Goal: Task Accomplishment & Management: Manage account settings

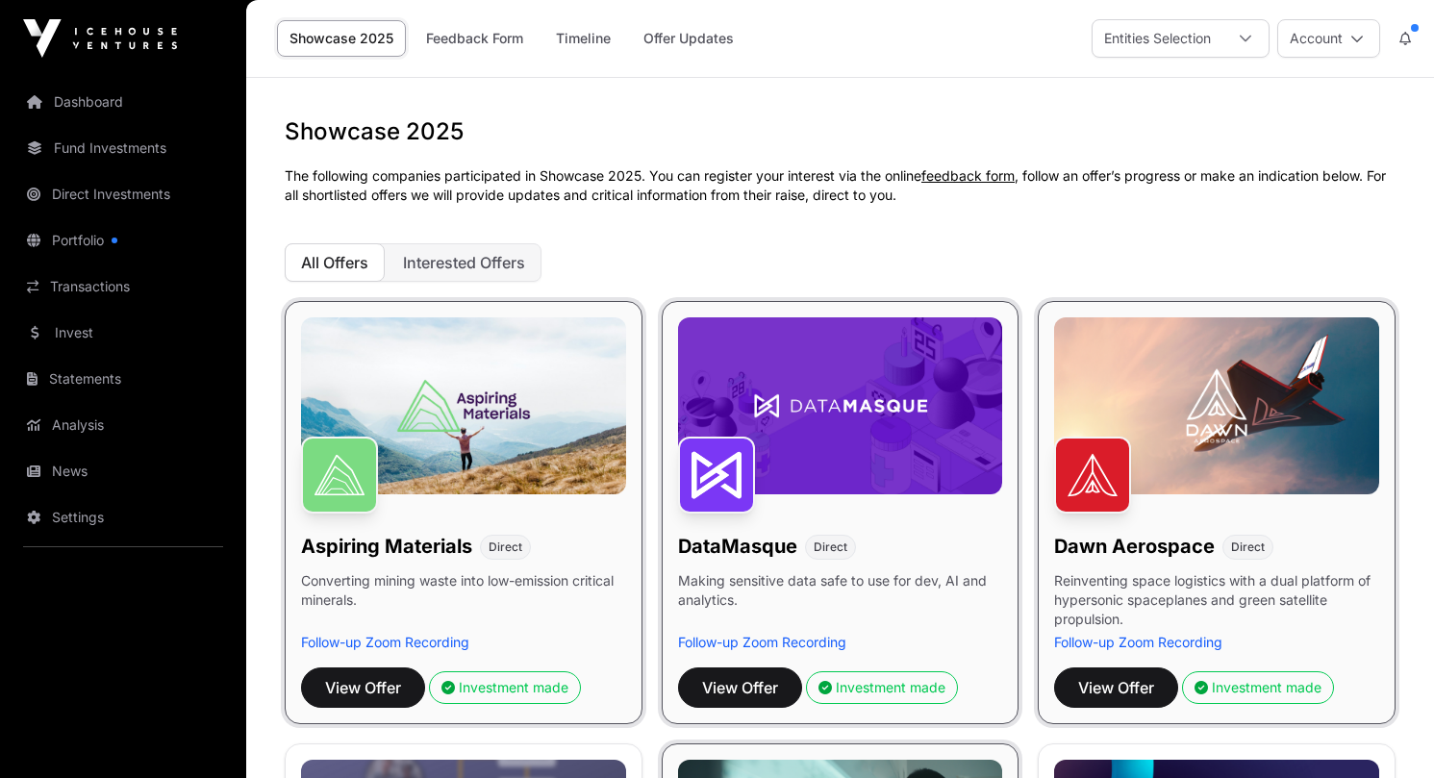
click at [97, 101] on link "Dashboard" at bounding box center [122, 102] width 215 height 42
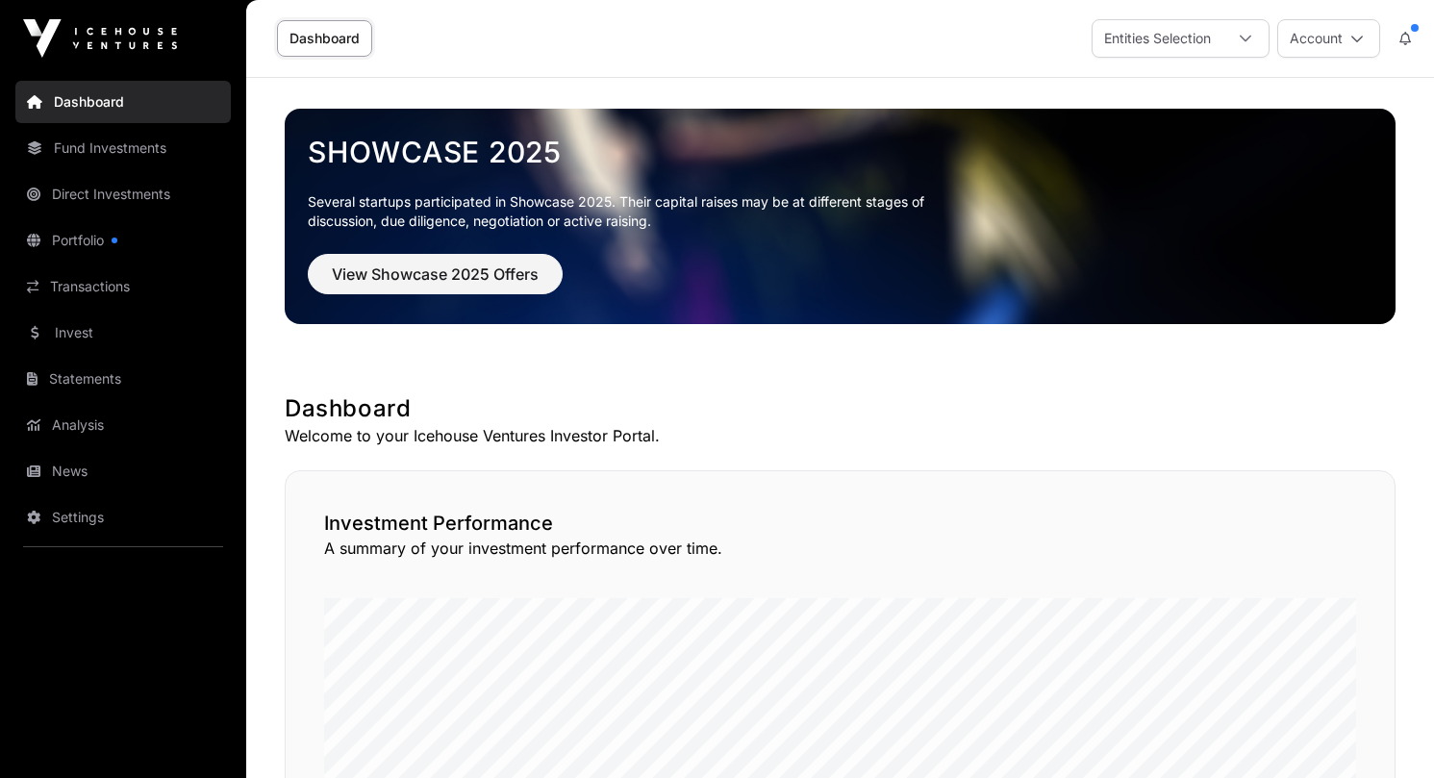
click at [1242, 36] on icon at bounding box center [1245, 38] width 13 height 13
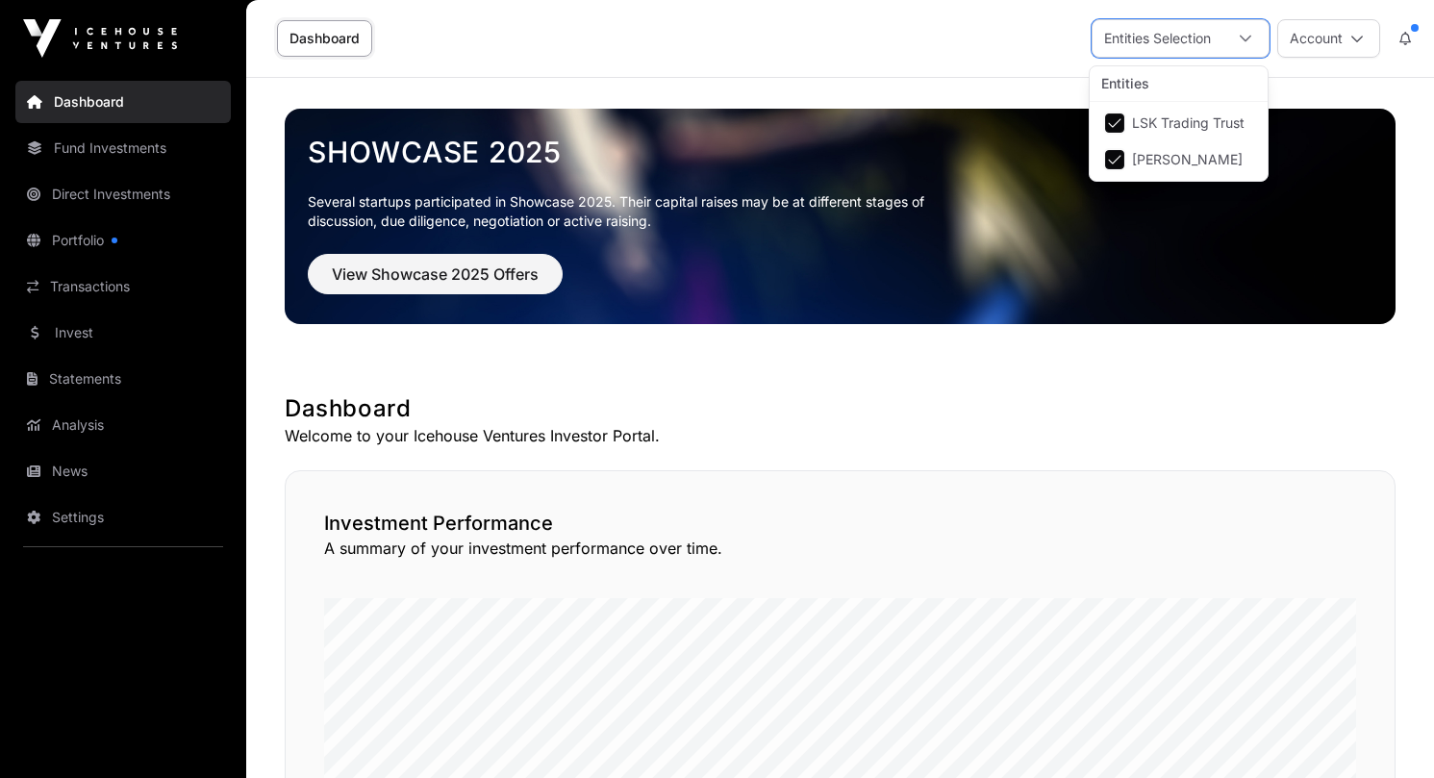
scroll to position [20, 13]
click at [861, 55] on div "Dashboard Entities Selection Account" at bounding box center [840, 38] width 1165 height 77
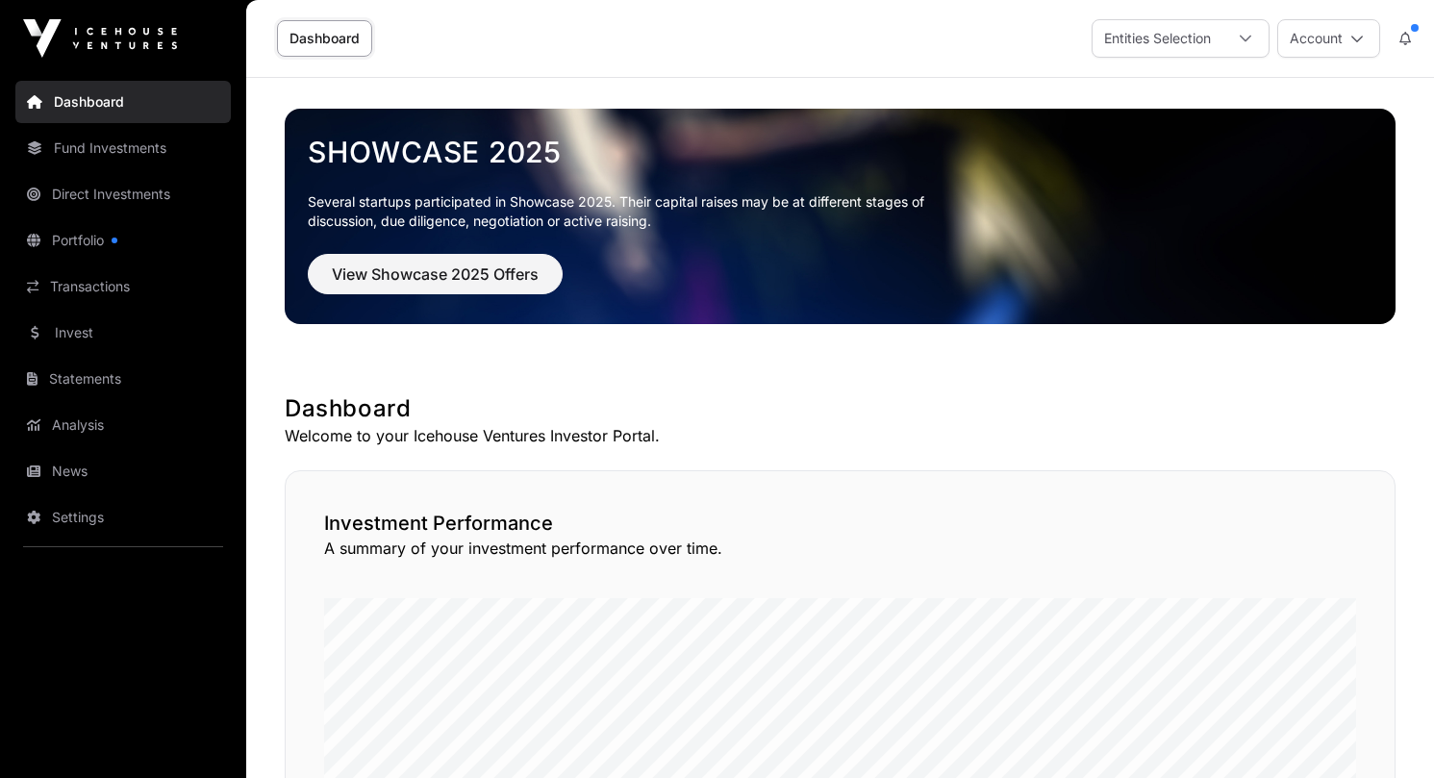
click at [1353, 43] on icon at bounding box center [1356, 38] width 13 height 13
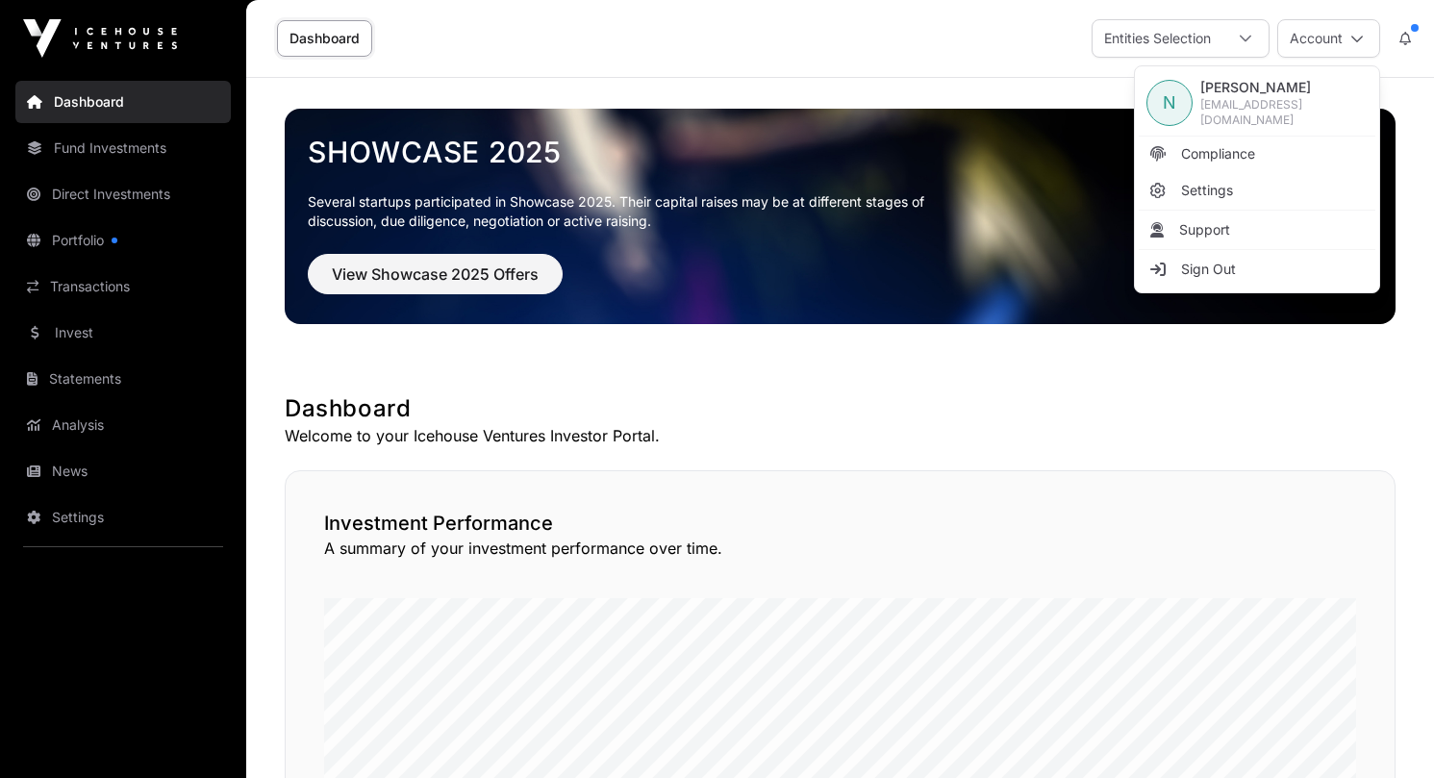
click at [767, 62] on div "Dashboard Entities Selection Account" at bounding box center [840, 38] width 1165 height 77
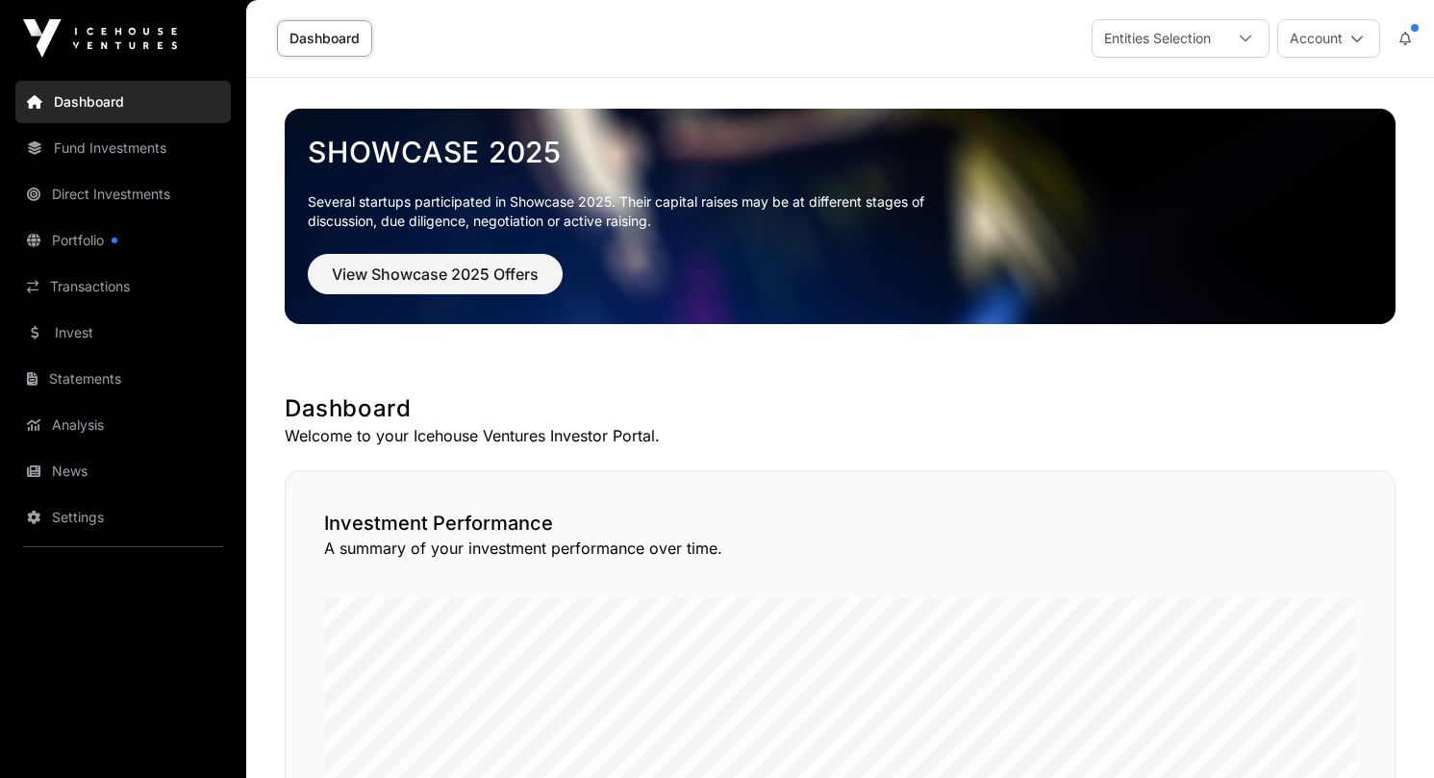
click at [1413, 26] on span at bounding box center [1415, 28] width 8 height 8
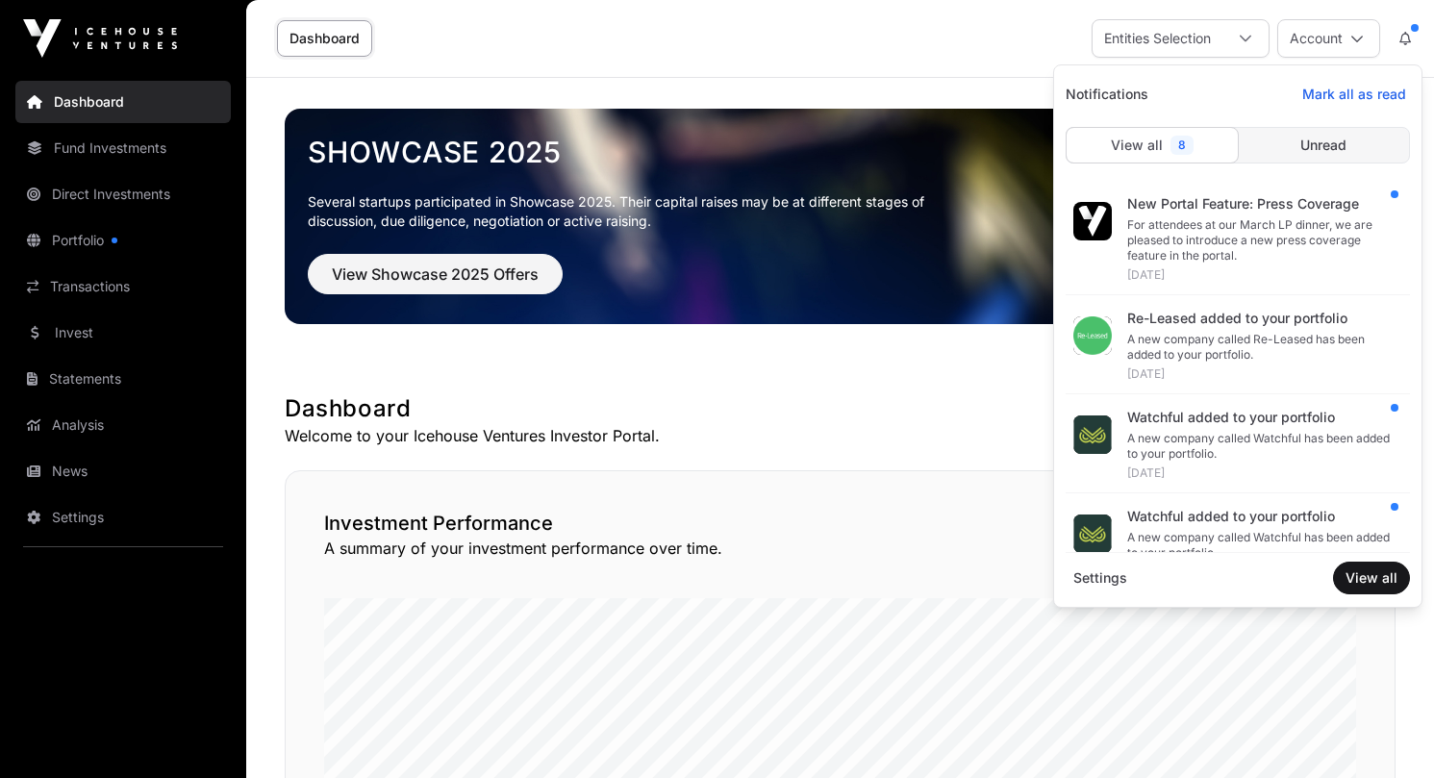
scroll to position [0, 0]
click at [1326, 145] on span "Unread" at bounding box center [1323, 145] width 46 height 19
click at [1147, 146] on span "View all" at bounding box center [1137, 145] width 52 height 19
click at [1372, 579] on span "View all" at bounding box center [1372, 577] width 52 height 19
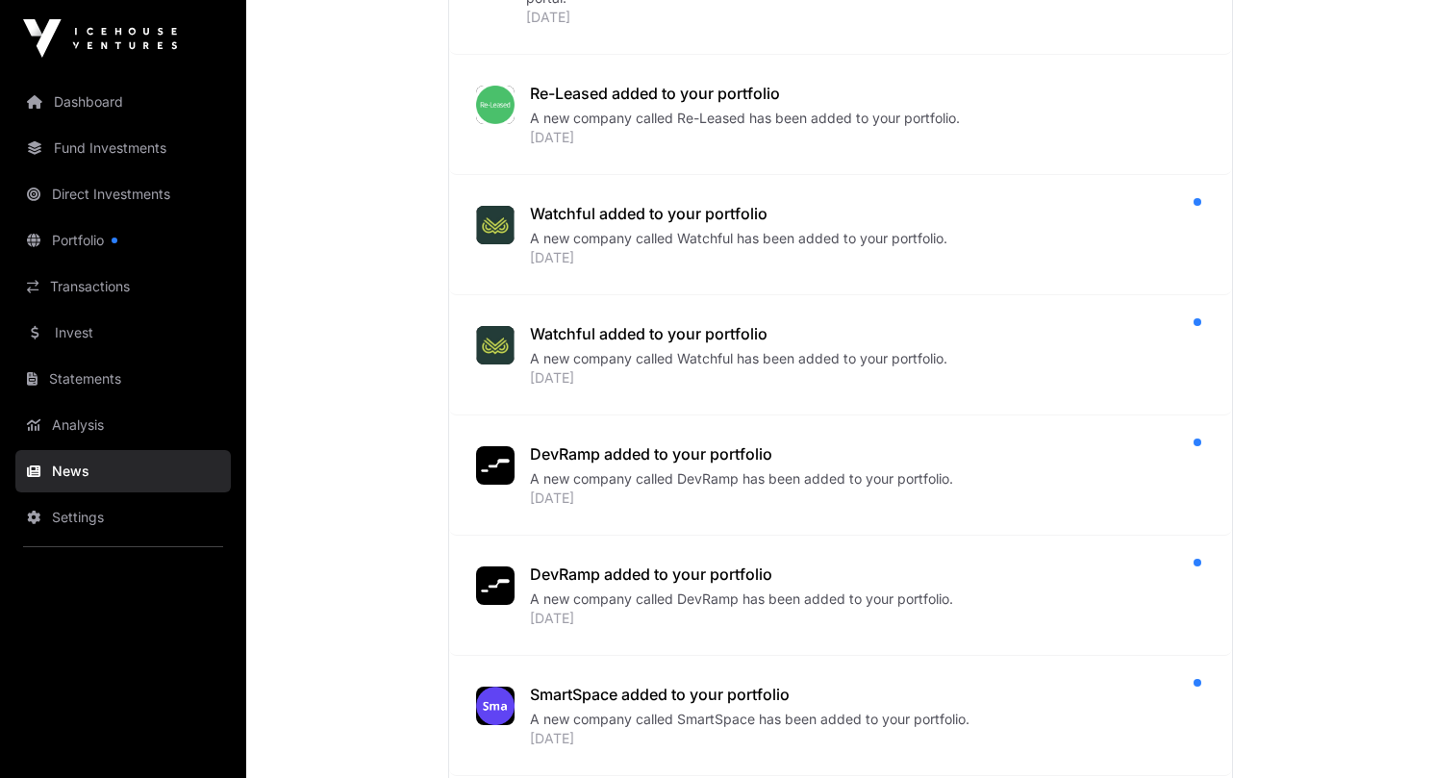
scroll to position [38, 0]
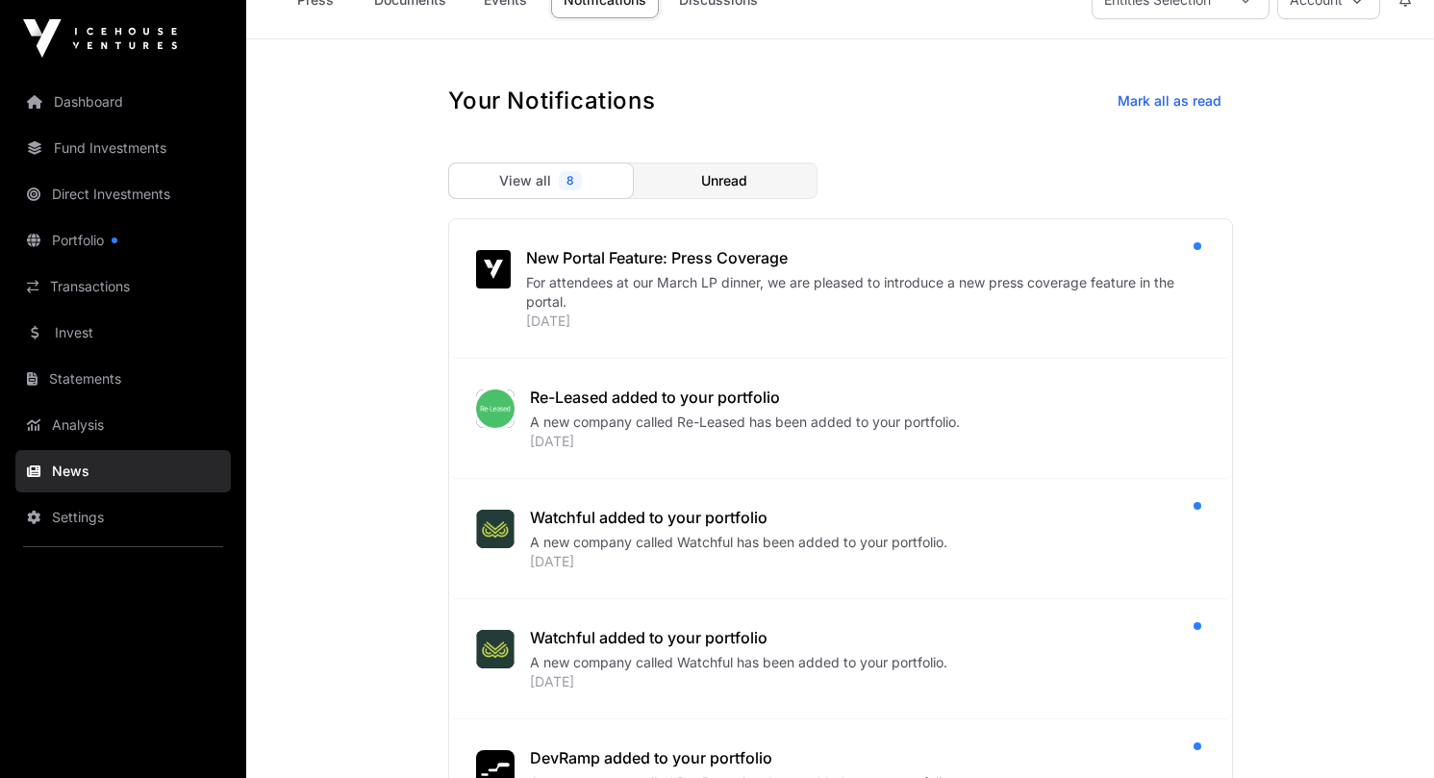
click at [1174, 99] on span "Mark all as read" at bounding box center [1170, 100] width 104 height 19
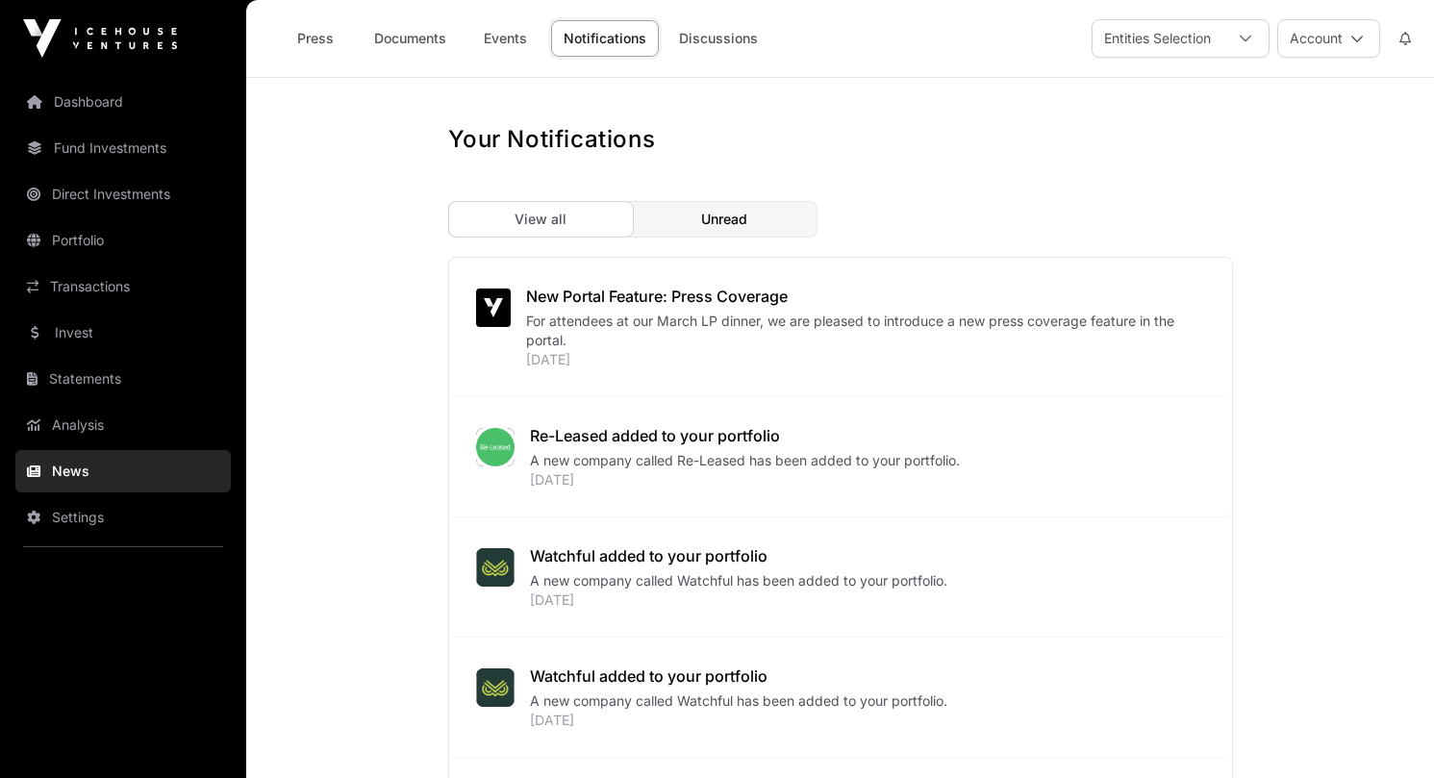
scroll to position [0, 0]
click at [100, 98] on link "Dashboard" at bounding box center [122, 102] width 215 height 42
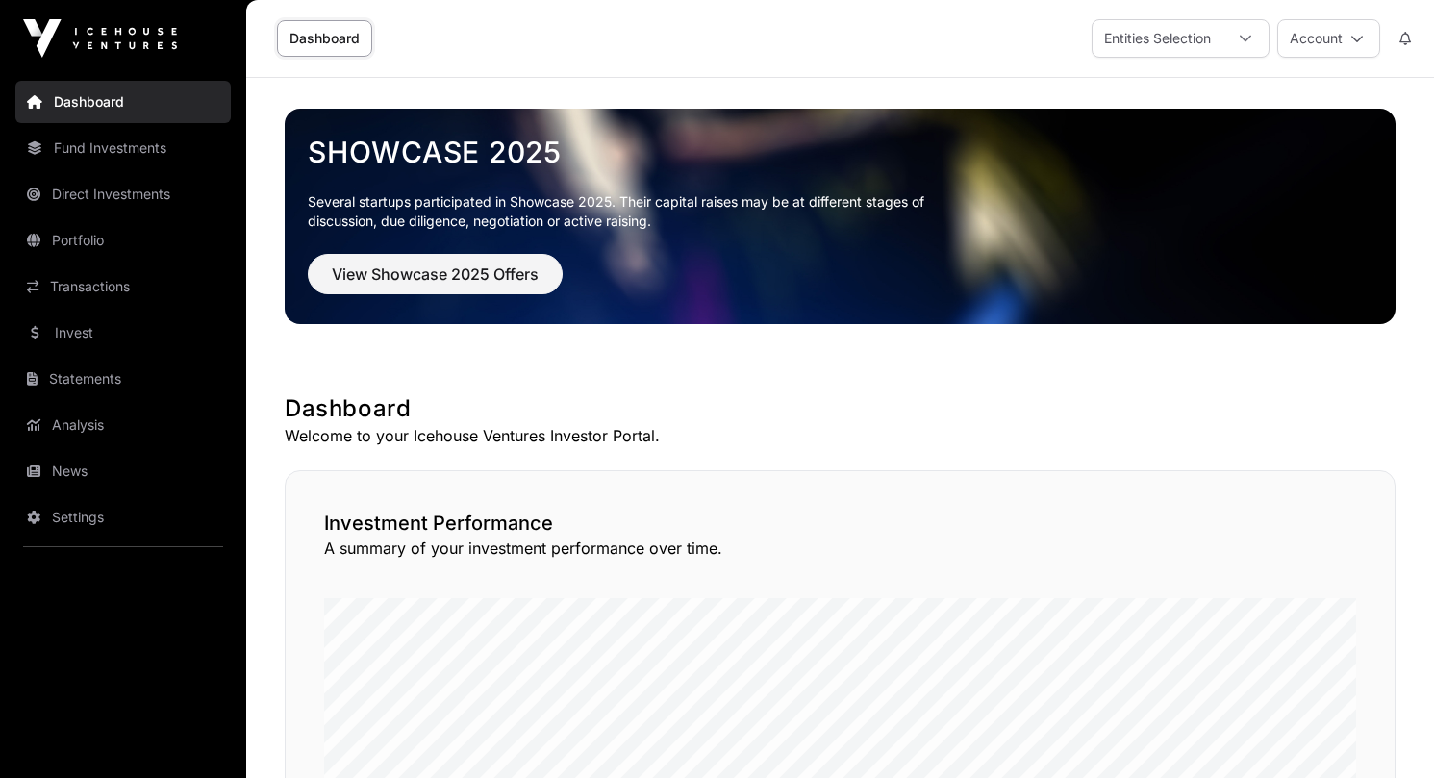
scroll to position [212, 0]
